Goal: Information Seeking & Learning: Find specific fact

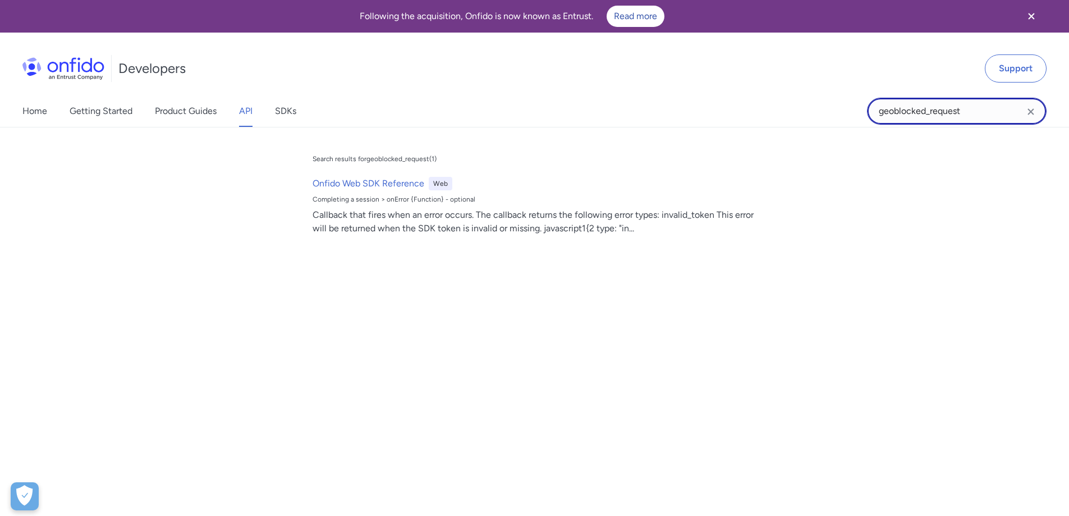
click at [966, 107] on input "geoblocked_request" at bounding box center [957, 111] width 180 height 27
paste input "issuing_country"
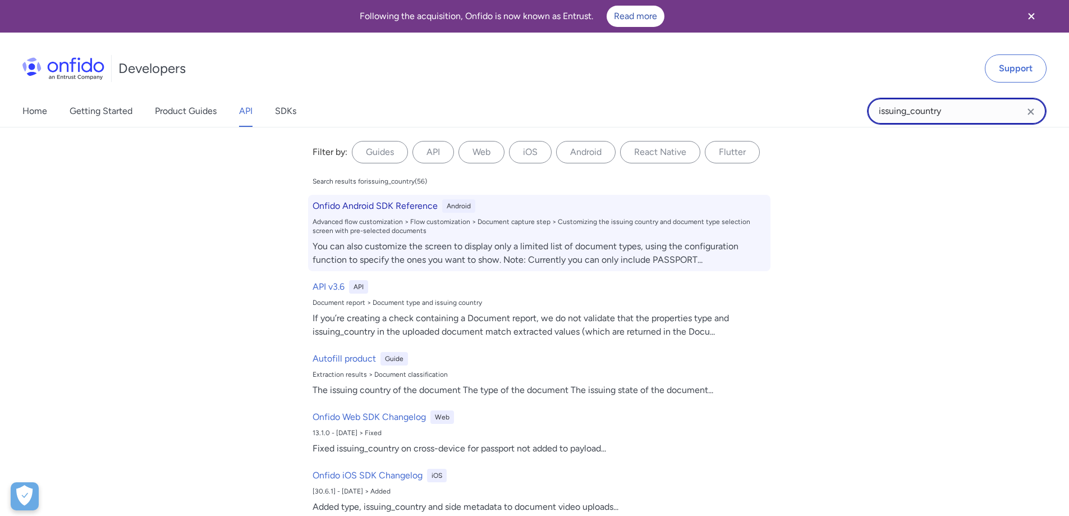
type input "issuing_country"
click at [388, 221] on div "Advanced flow customization > Flow customization > Document capture step > Cust…" at bounding box center [539, 226] width 453 height 18
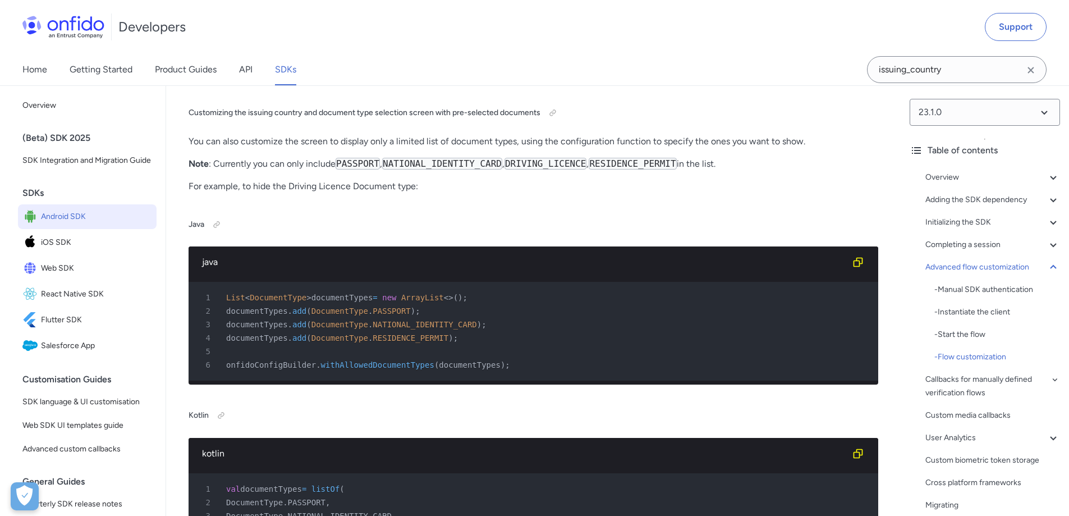
scroll to position [13518, 0]
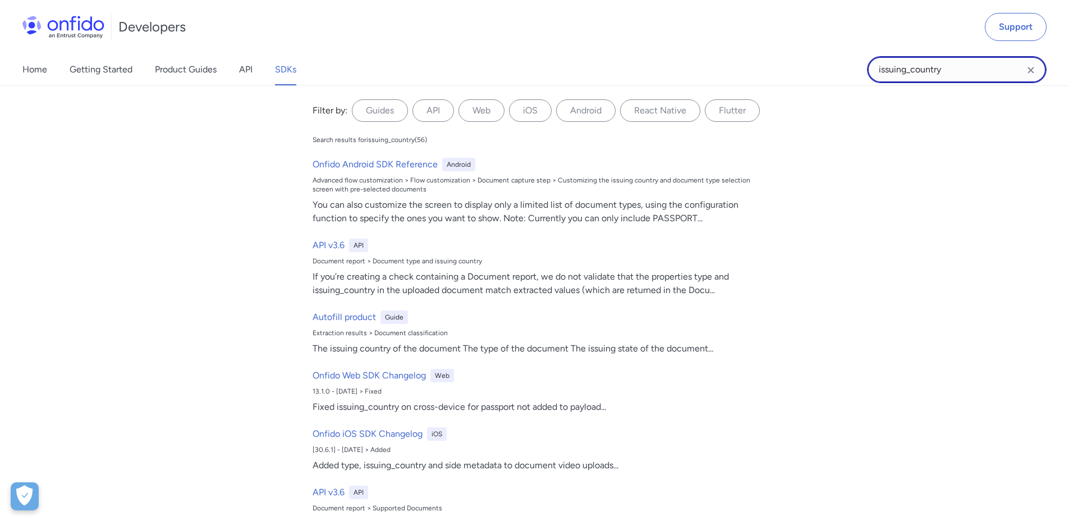
click at [965, 74] on input "issuing_country" at bounding box center [957, 69] width 180 height 27
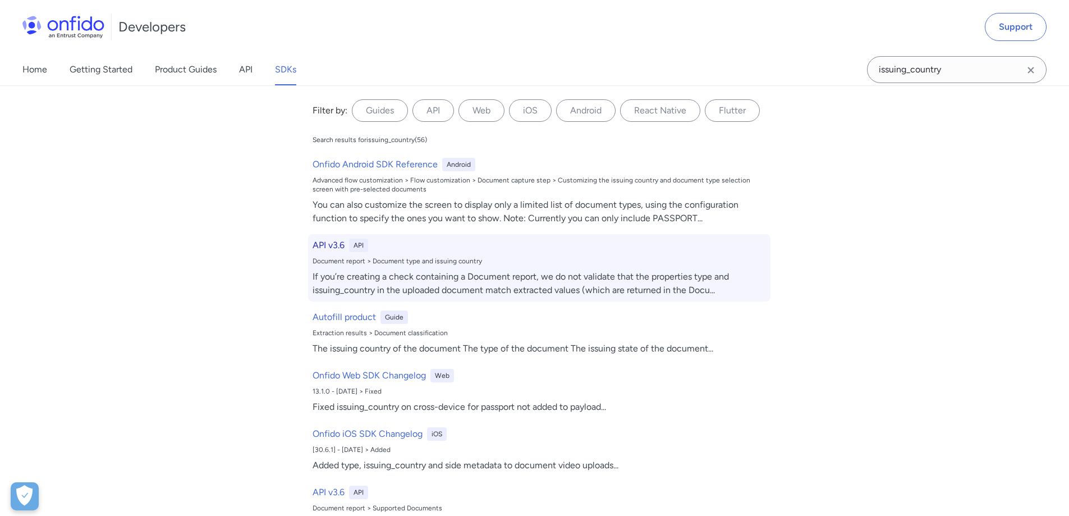
click at [346, 255] on div "API v3.6 API Document report > Document type and issuing country If you’re crea…" at bounding box center [539, 267] width 462 height 67
select select "http"
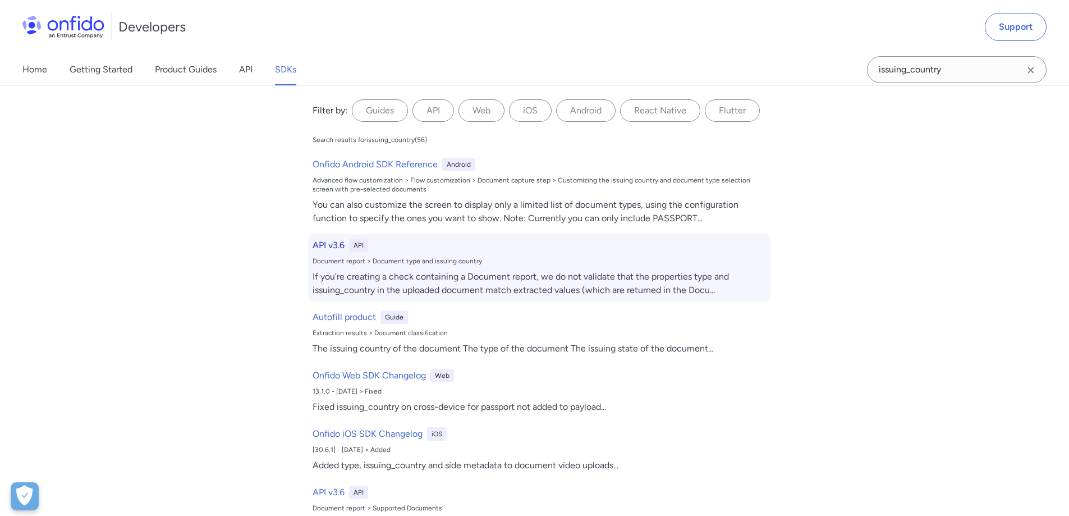
select select "http"
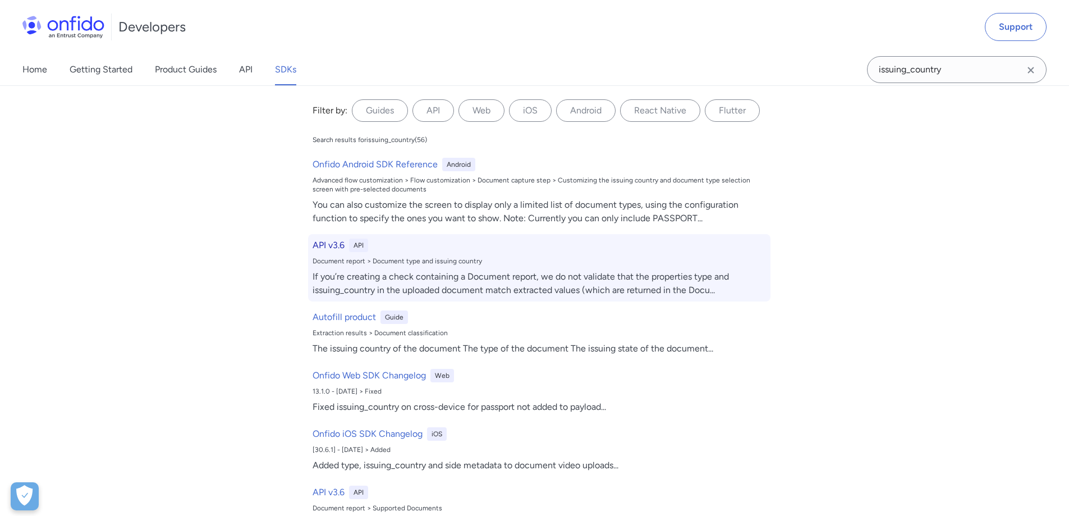
select select "http"
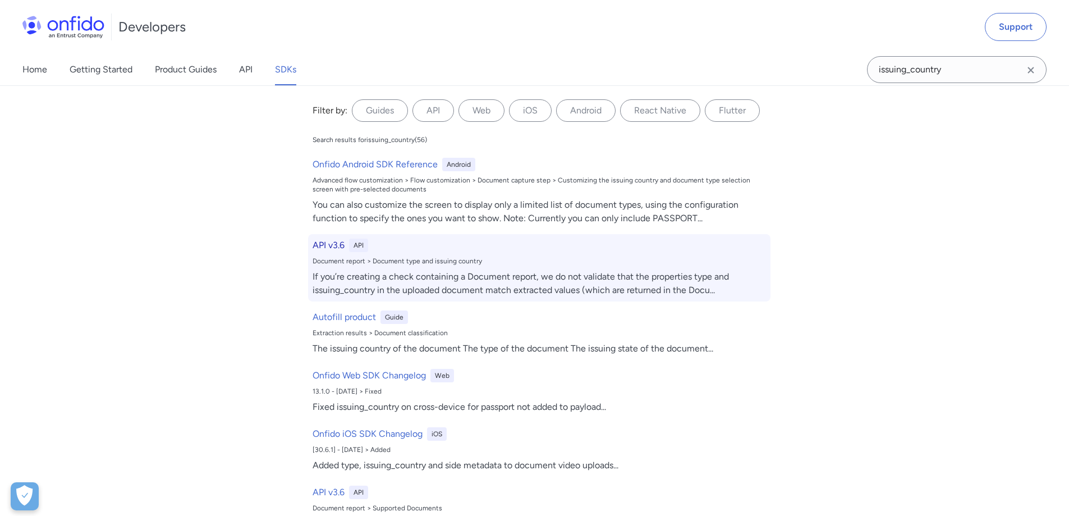
select select "http"
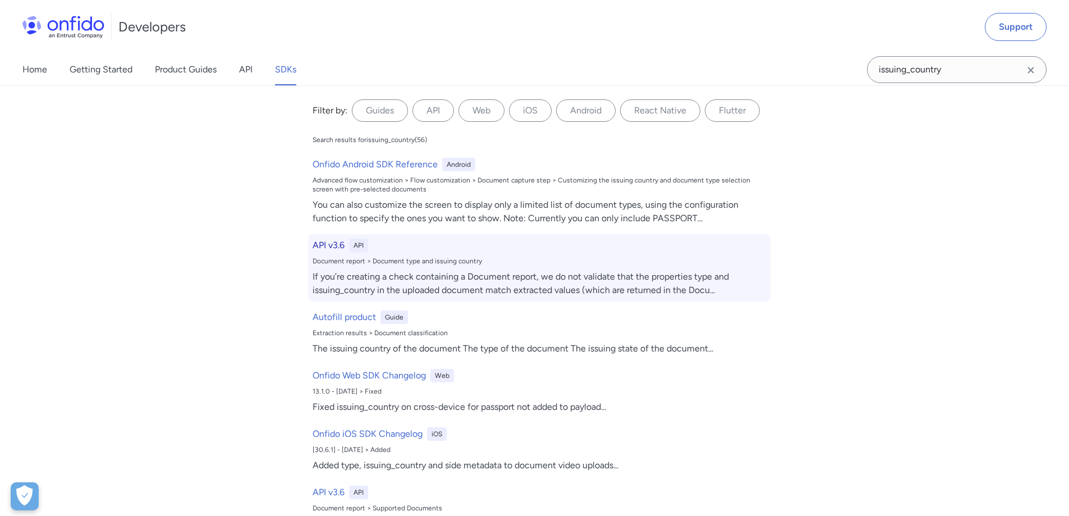
select select "http"
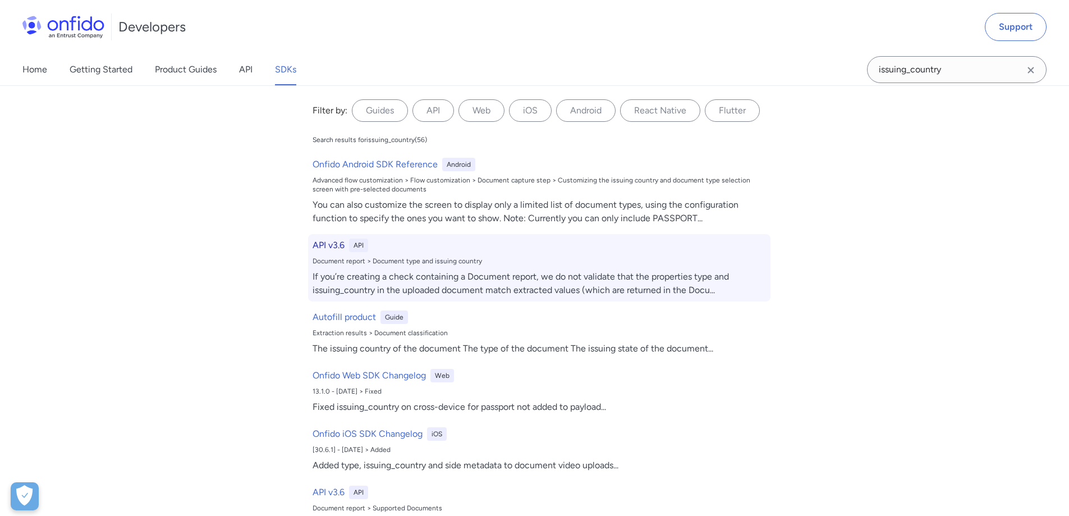
select select "http"
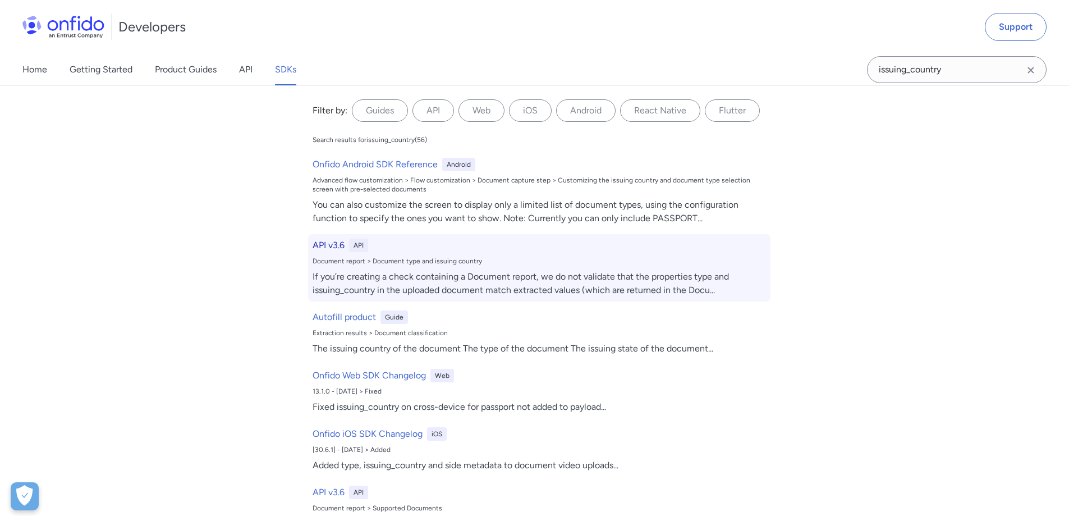
select select "http"
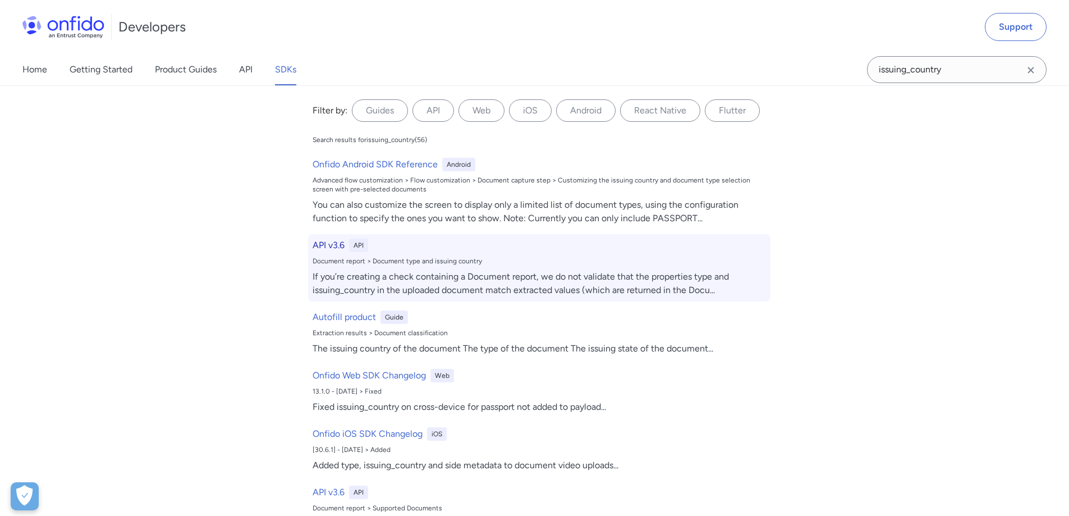
select select "http"
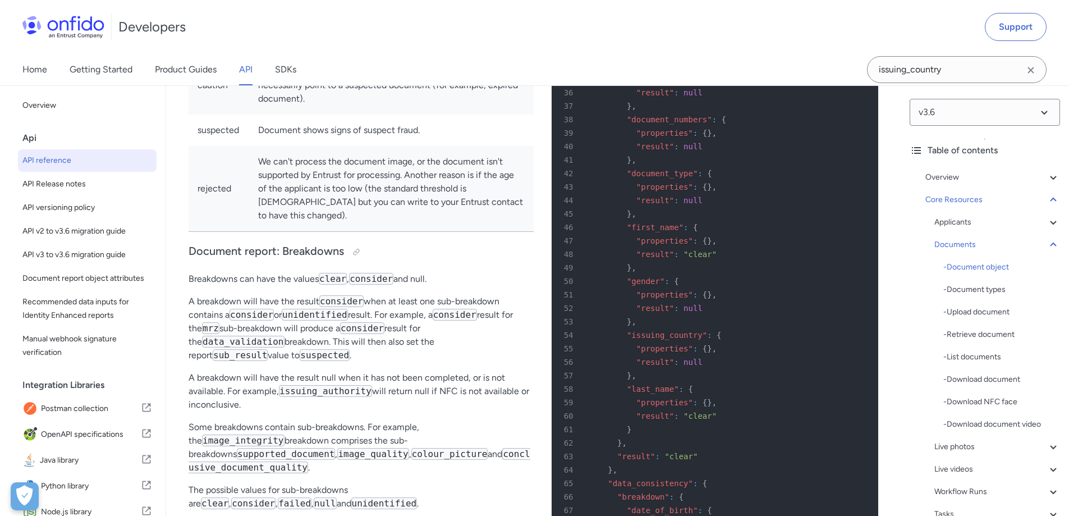
scroll to position [18019, 0]
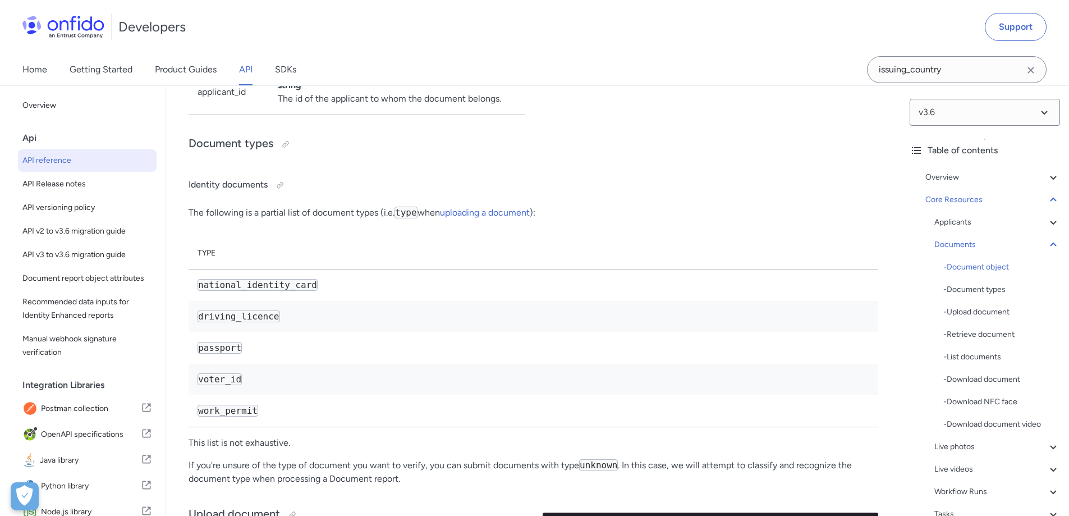
drag, startPoint x: 297, startPoint y: 255, endPoint x: 390, endPoint y: 267, distance: 93.4
click at [390, 70] on td "string The issuing country of the document, in 3-letter ISO code, specified whe…" at bounding box center [397, 40] width 256 height 58
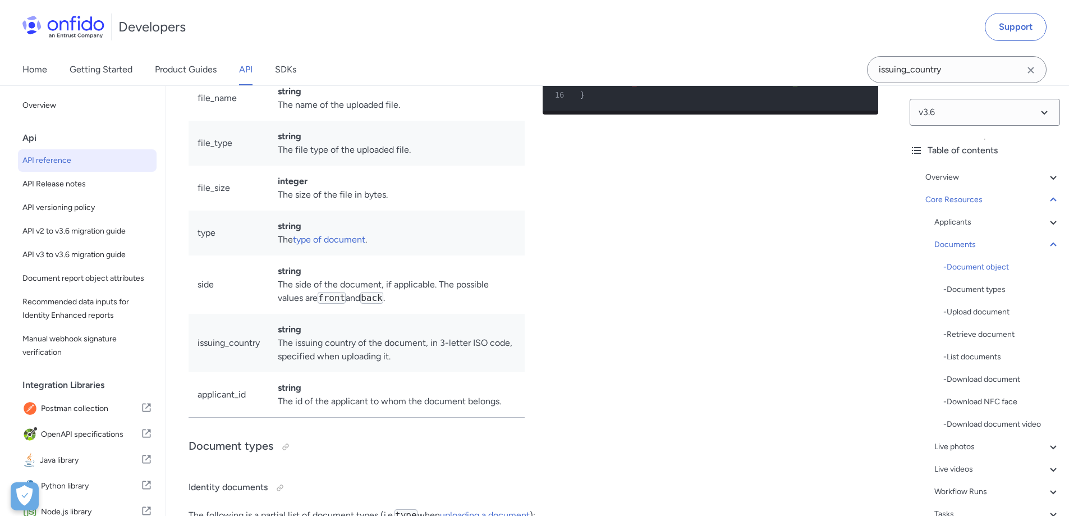
scroll to position [19042, 0]
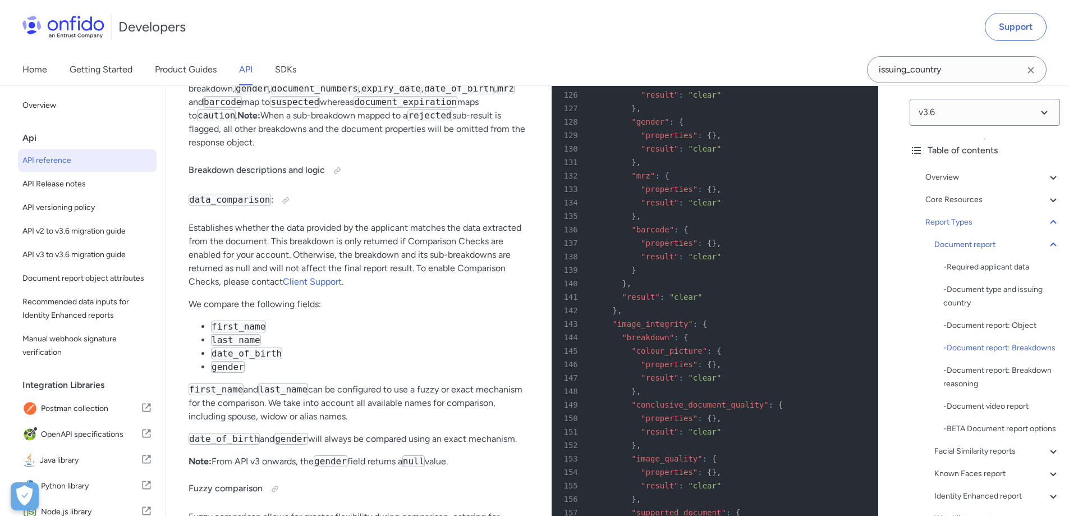
scroll to position [44232, 0]
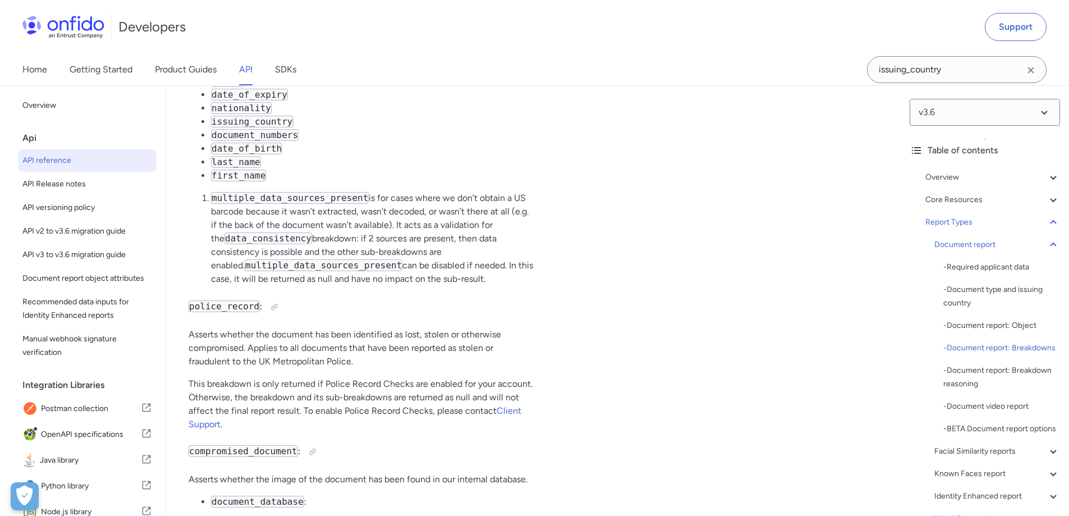
copy span "GBR"
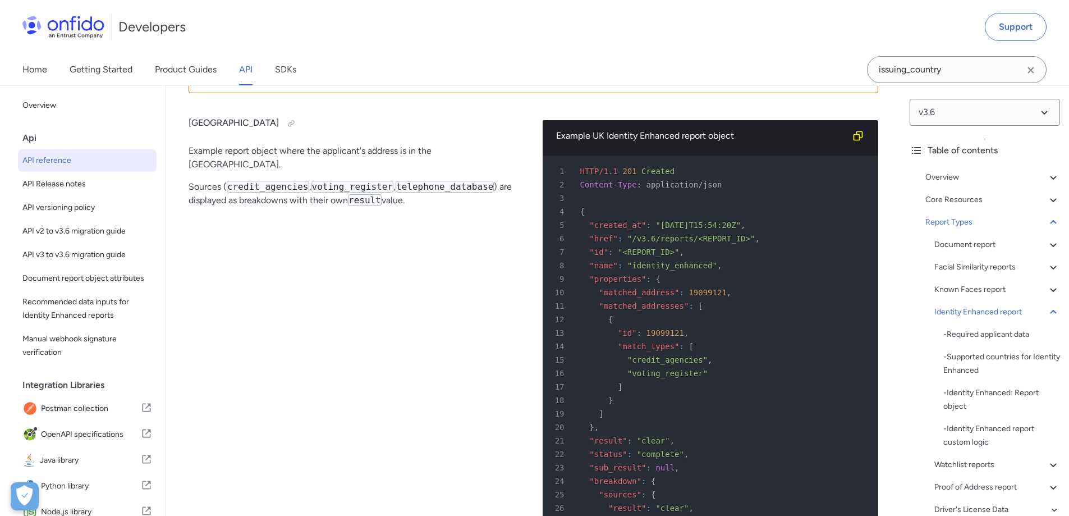
scroll to position [62844, 0]
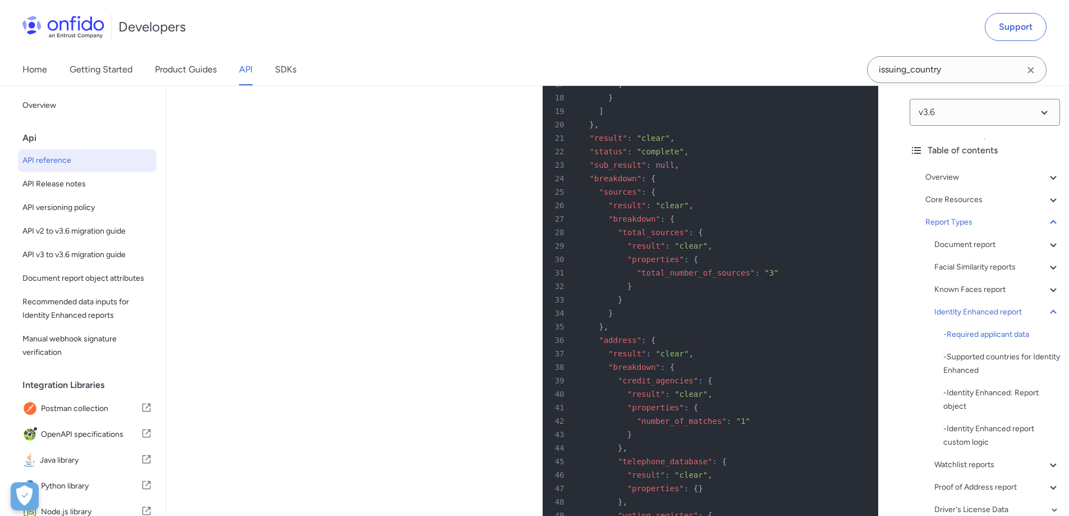
drag, startPoint x: 359, startPoint y: 255, endPoint x: 396, endPoint y: 257, distance: 36.5
copy p "ISO code"
drag, startPoint x: 321, startPoint y: 259, endPoint x: 394, endPoint y: 260, distance: 73.0
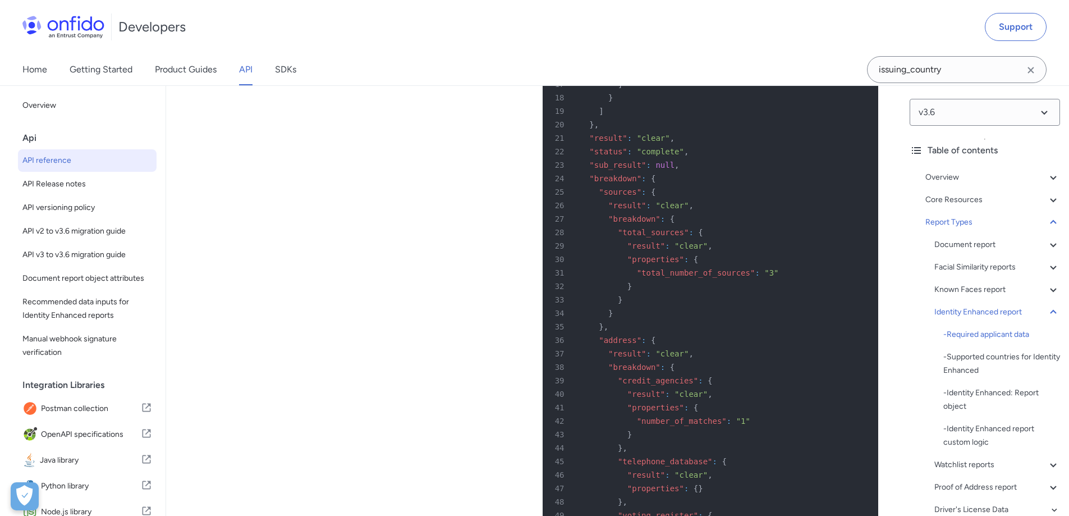
copy p "a 3-letter ISO code"
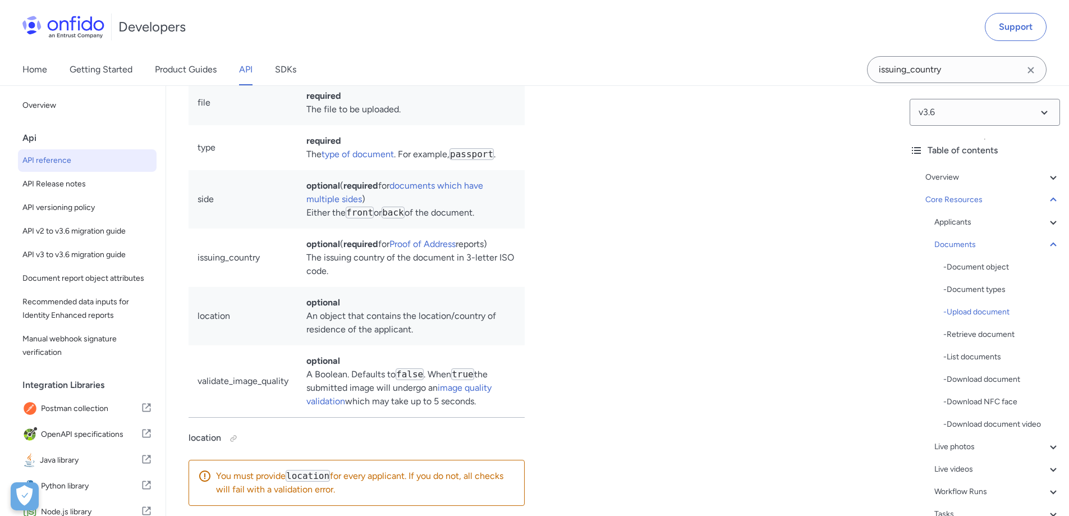
scroll to position [18807, 0]
